Goal: Use online tool/utility: Utilize a website feature to perform a specific function

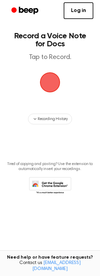
click at [48, 83] on span "button" at bounding box center [49, 82] width 37 height 37
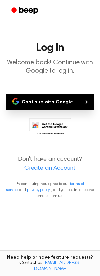
click at [30, 103] on button "Continue with Google" at bounding box center [50, 102] width 89 height 16
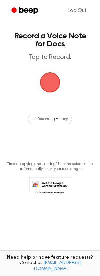
click at [46, 81] on span "button" at bounding box center [49, 82] width 37 height 37
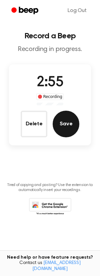
click at [58, 126] on button "Save" at bounding box center [66, 124] width 27 height 27
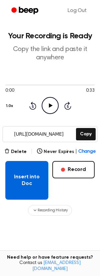
click at [31, 182] on button "Insert into Doc" at bounding box center [26, 180] width 43 height 39
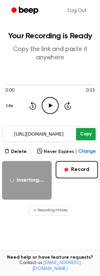
click at [86, 133] on button "Copy" at bounding box center [86, 134] width 20 height 12
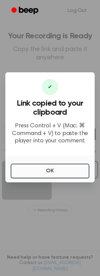
click at [55, 168] on button "OK" at bounding box center [50, 171] width 79 height 15
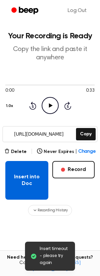
click at [31, 178] on button "Insert into Doc" at bounding box center [26, 180] width 43 height 39
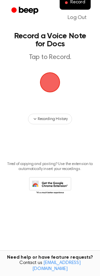
click at [48, 89] on span "button" at bounding box center [50, 82] width 20 height 20
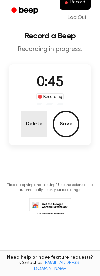
click at [33, 124] on button "Delete" at bounding box center [34, 124] width 27 height 27
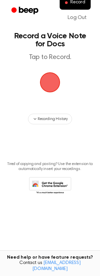
click at [43, 88] on span "button" at bounding box center [50, 82] width 19 height 19
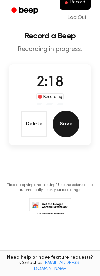
click at [59, 127] on button "Save" at bounding box center [66, 124] width 27 height 27
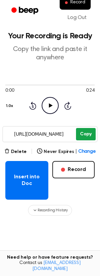
click at [82, 132] on button "Copy" at bounding box center [86, 134] width 20 height 12
